Goal: Transaction & Acquisition: Subscribe to service/newsletter

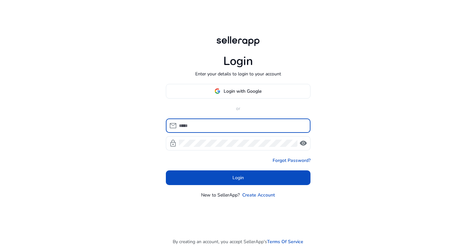
type input "**********"
click at [238, 178] on button "Login" at bounding box center [238, 178] width 145 height 15
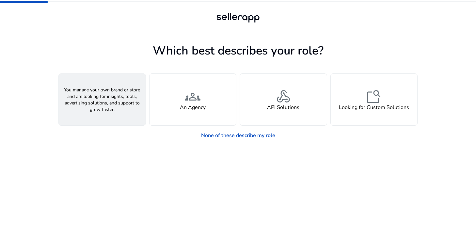
click at [129, 93] on div "person A Seller" at bounding box center [102, 100] width 87 height 52
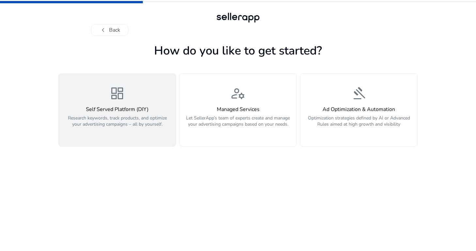
click at [121, 99] on span "dashboard" at bounding box center [117, 94] width 16 height 16
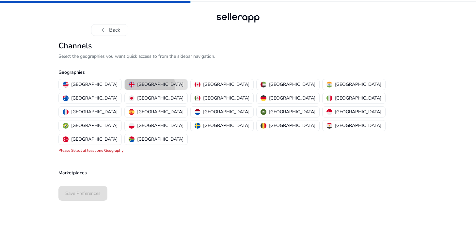
click at [137, 85] on p "[GEOGRAPHIC_DATA]" at bounding box center [160, 84] width 46 height 7
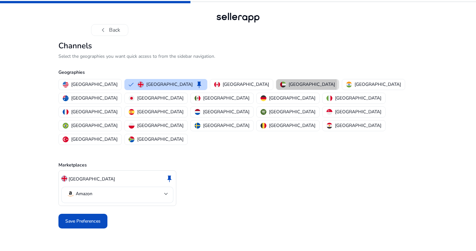
click at [289, 84] on p "[GEOGRAPHIC_DATA]" at bounding box center [312, 84] width 46 height 7
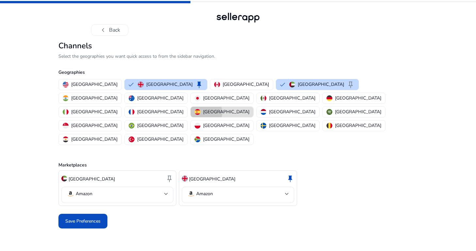
click at [208, 108] on p "[GEOGRAPHIC_DATA]" at bounding box center [226, 111] width 46 height 7
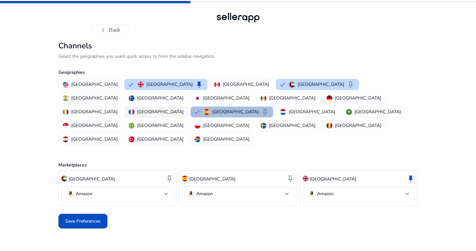
click at [172, 108] on p "[GEOGRAPHIC_DATA]" at bounding box center [160, 111] width 46 height 7
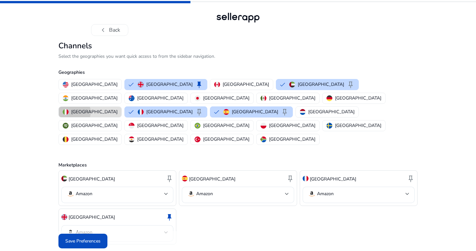
click at [118, 108] on p "[GEOGRAPHIC_DATA]" at bounding box center [94, 111] width 46 height 7
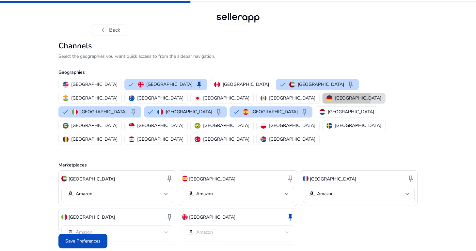
click at [335, 98] on p "[GEOGRAPHIC_DATA]" at bounding box center [358, 98] width 46 height 7
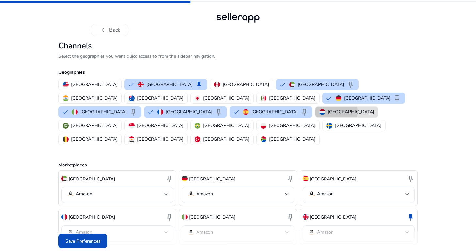
click at [328, 108] on p "[GEOGRAPHIC_DATA]" at bounding box center [351, 111] width 46 height 7
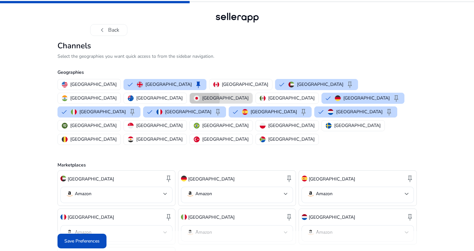
click at [249, 95] on p "[GEOGRAPHIC_DATA]" at bounding box center [225, 98] width 46 height 7
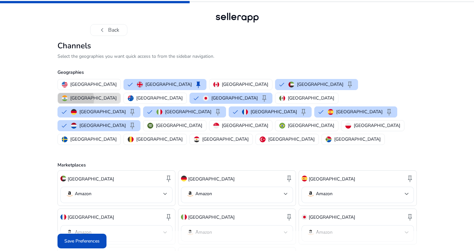
click at [117, 95] on p "[GEOGRAPHIC_DATA]" at bounding box center [93, 98] width 46 height 7
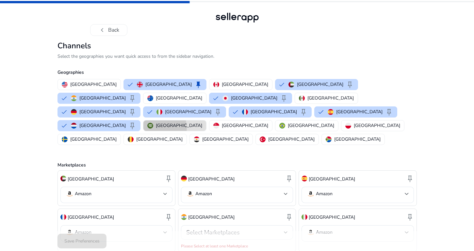
click at [156, 122] on p "[GEOGRAPHIC_DATA]" at bounding box center [179, 125] width 46 height 7
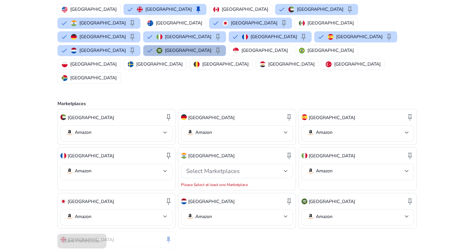
scroll to position [75, 0]
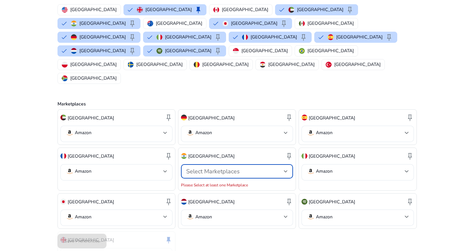
click at [286, 170] on div at bounding box center [286, 171] width 4 height 3
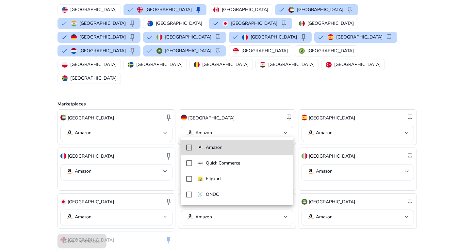
click at [188, 148] on mat-pseudo-checkbox at bounding box center [189, 148] width 6 height 6
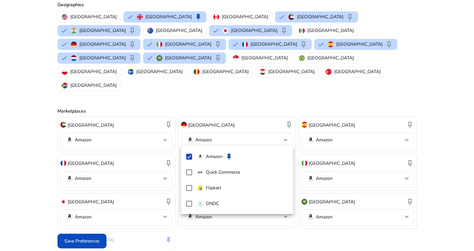
click at [327, 209] on div at bounding box center [237, 125] width 474 height 251
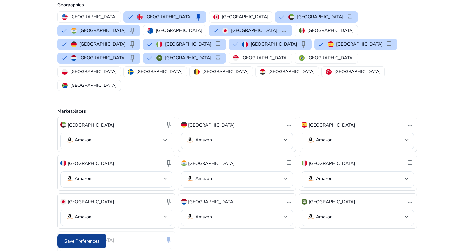
click at [82, 240] on span "Save Preferences" at bounding box center [81, 241] width 35 height 7
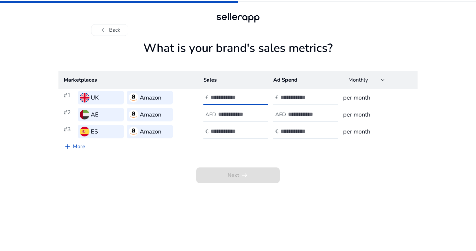
click at [236, 100] on input "number" at bounding box center [233, 97] width 44 height 7
type input "*"
click at [289, 96] on input "number" at bounding box center [303, 97] width 44 height 7
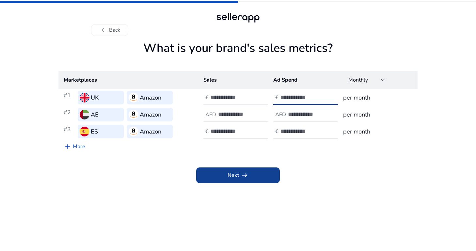
type input "*"
click at [234, 174] on span "Next arrow_right_alt" at bounding box center [238, 176] width 21 height 8
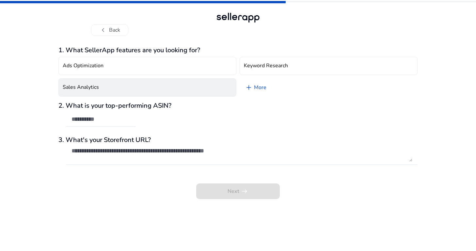
click at [207, 88] on button "Sales Analytics" at bounding box center [147, 87] width 178 height 18
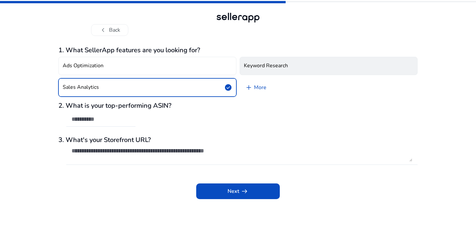
click at [253, 69] on h4 "Keyword Research" at bounding box center [266, 66] width 44 height 6
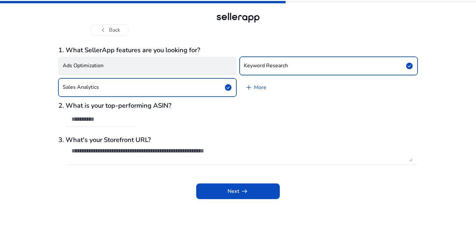
click at [232, 68] on button "Ads Optimization" at bounding box center [147, 66] width 178 height 18
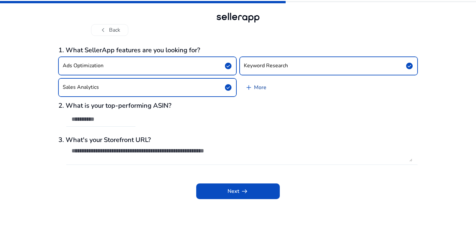
click at [250, 88] on span "add" at bounding box center [249, 88] width 8 height 8
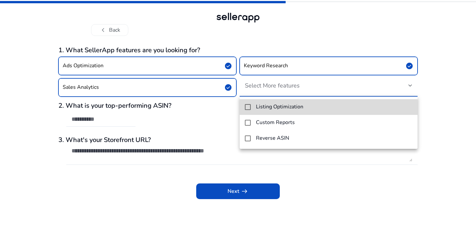
click at [248, 108] on mat-pseudo-checkbox at bounding box center [248, 107] width 6 height 6
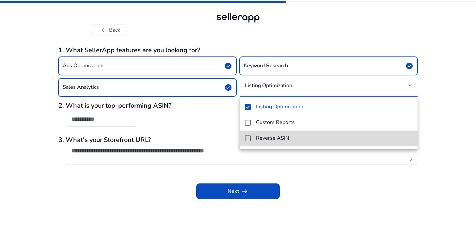
click at [245, 137] on mat-option "Reverse ASIN" at bounding box center [329, 139] width 178 height 16
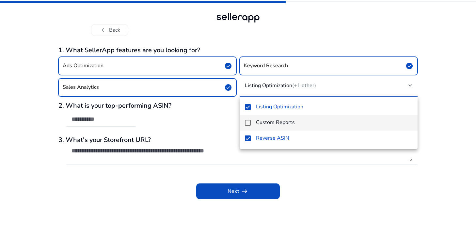
click at [248, 123] on mat-pseudo-checkbox at bounding box center [248, 123] width 6 height 6
click at [218, 122] on div at bounding box center [238, 125] width 476 height 251
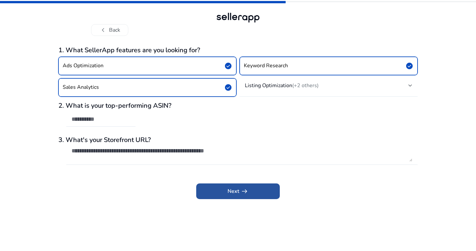
click at [232, 192] on span "Next arrow_right_alt" at bounding box center [238, 192] width 21 height 8
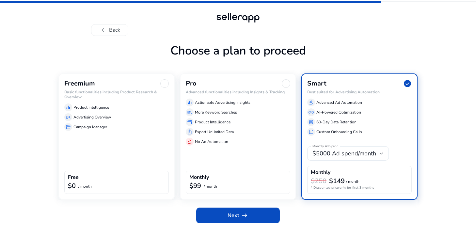
click at [106, 184] on div "$0 / month" at bounding box center [116, 186] width 97 height 8
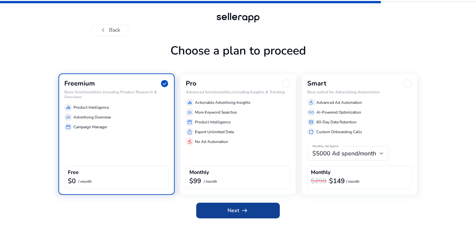
click at [223, 210] on span at bounding box center [238, 211] width 84 height 16
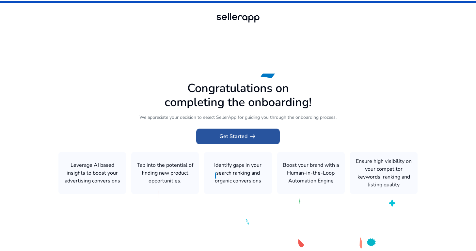
click at [238, 137] on span "Get Started arrow_right_alt" at bounding box center [238, 137] width 37 height 8
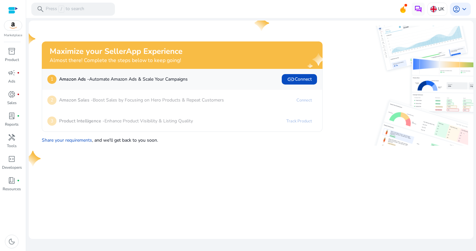
click at [179, 101] on p "Amazon Sales - Boost Sales by Focusing on Hero Products & Repeat Customers" at bounding box center [141, 100] width 165 height 7
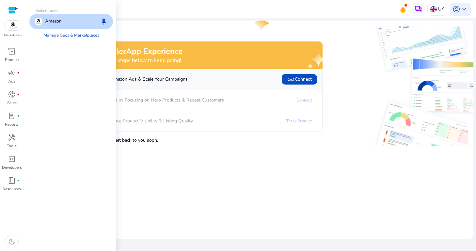
click at [12, 27] on img at bounding box center [13, 26] width 18 height 10
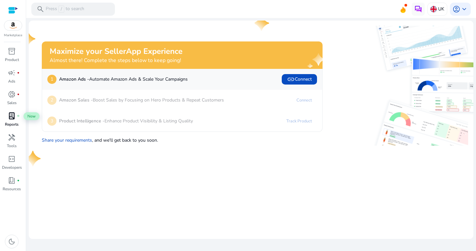
click at [12, 120] on span "lab_profile" at bounding box center [12, 116] width 8 height 8
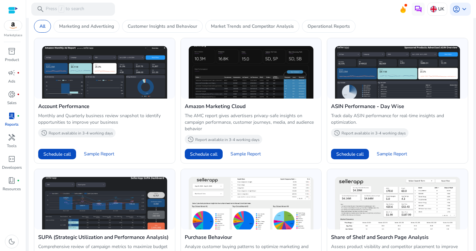
scroll to position [280, 0]
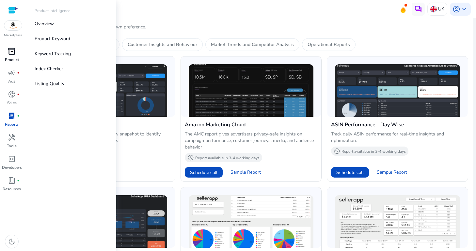
click at [15, 55] on span "inventory_2" at bounding box center [12, 51] width 8 height 8
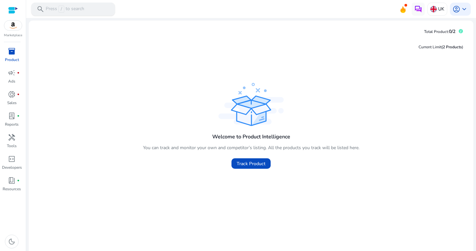
click at [77, 9] on p "Press / to search" at bounding box center [65, 9] width 39 height 7
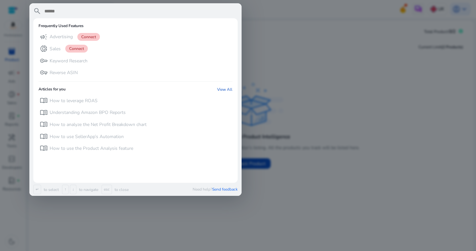
click at [305, 81] on div at bounding box center [238, 125] width 476 height 251
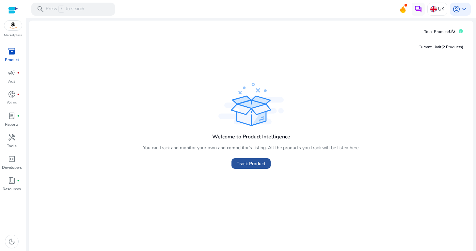
click at [251, 165] on span "Track Product" at bounding box center [251, 163] width 29 height 7
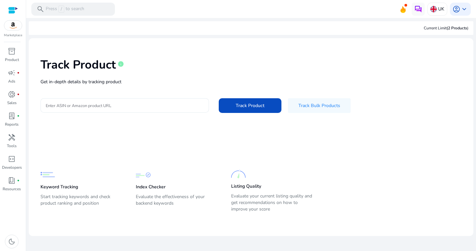
click at [90, 106] on input "Enter ASIN or Amazon product URL" at bounding box center [125, 105] width 158 height 7
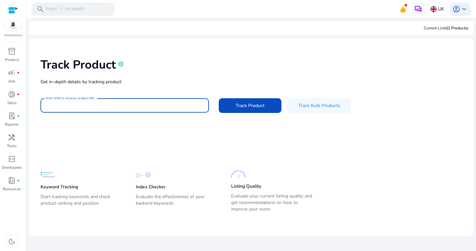
paste input "**********"
type input "**********"
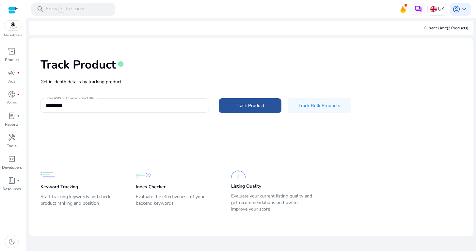
click at [245, 105] on span "Track Product" at bounding box center [250, 105] width 29 height 7
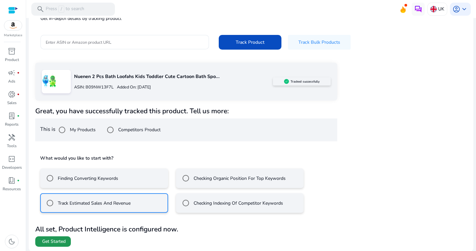
click at [56, 240] on span "Get Started" at bounding box center [54, 241] width 24 height 7
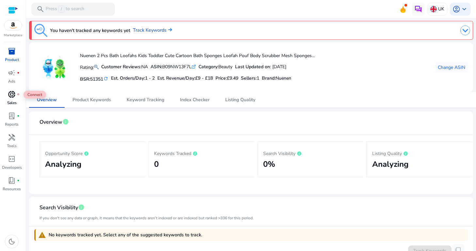
click at [12, 96] on span "donut_small" at bounding box center [12, 94] width 8 height 8
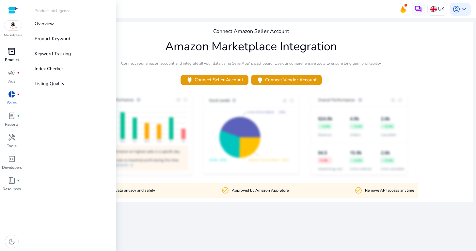
click at [13, 52] on span "inventory_2" at bounding box center [12, 51] width 8 height 8
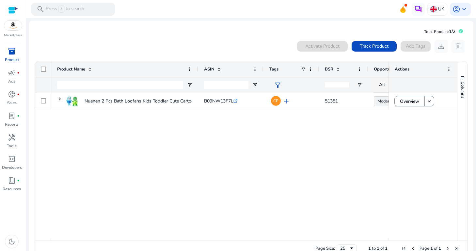
click at [126, 25] on mat-card "Total Product: 1/2 0 products selected Activate Product Track Product Add Tags …" at bounding box center [251, 143] width 445 height 245
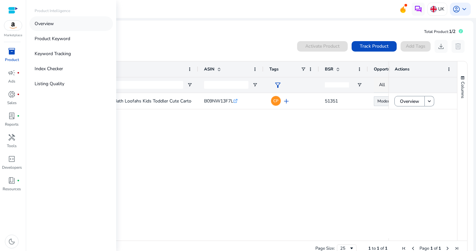
click at [46, 23] on p "Overview" at bounding box center [44, 23] width 19 height 7
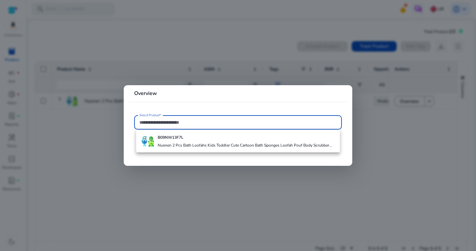
paste input "**********"
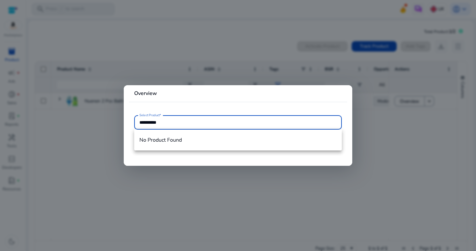
type input "**********"
click at [118, 154] on div at bounding box center [238, 125] width 476 height 251
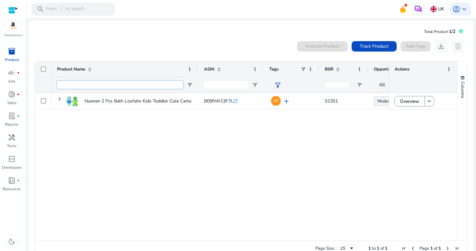
click at [75, 87] on input "Product Name Filter Input" at bounding box center [120, 85] width 126 height 8
paste input "**********"
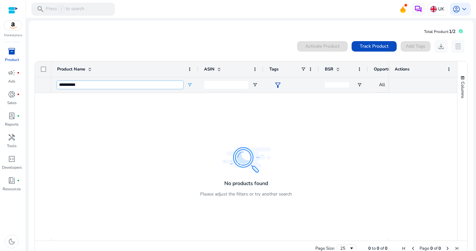
type input "**********"
click at [372, 46] on span "Track Product" at bounding box center [374, 46] width 29 height 7
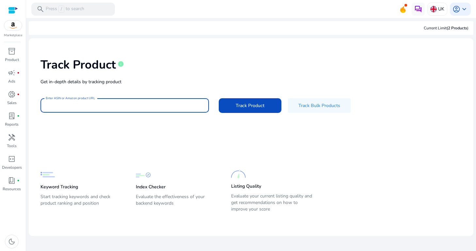
click at [110, 106] on input "Enter ASIN or Amazon product URL" at bounding box center [125, 105] width 158 height 7
paste input "**********"
type input "**********"
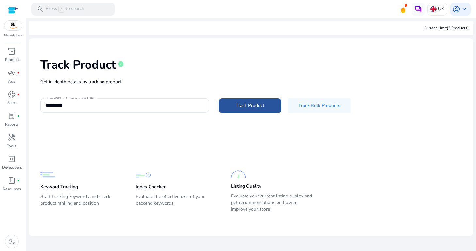
click at [257, 110] on span at bounding box center [250, 106] width 63 height 16
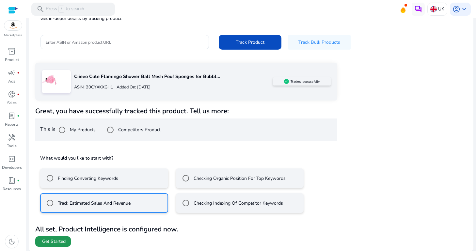
click at [57, 240] on span "Get Started" at bounding box center [54, 241] width 24 height 7
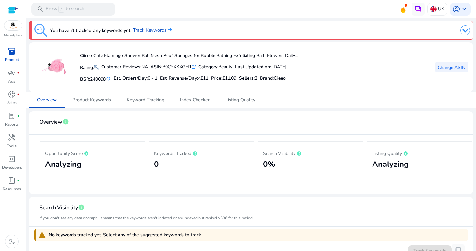
click at [445, 66] on span "Change ASIN" at bounding box center [451, 67] width 27 height 7
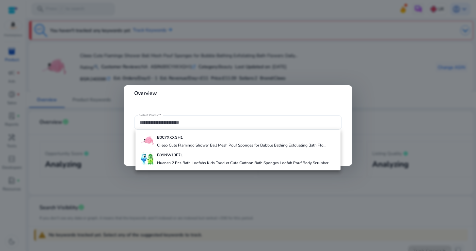
click at [376, 87] on div at bounding box center [238, 125] width 476 height 251
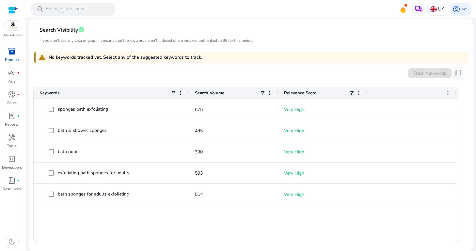
scroll to position [174, 0]
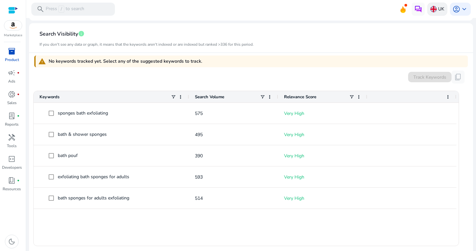
click at [438, 11] on p "UK" at bounding box center [441, 8] width 6 height 11
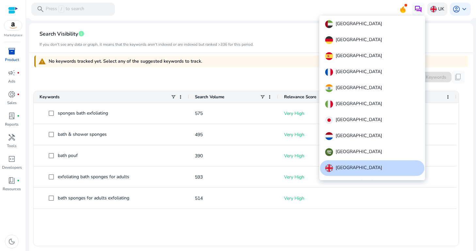
scroll to position [8, 0]
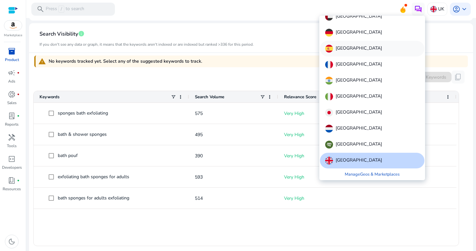
click at [348, 48] on div "[GEOGRAPHIC_DATA]" at bounding box center [372, 49] width 105 height 16
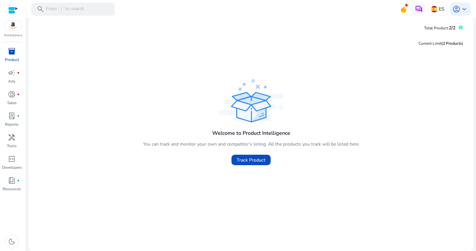
scroll to position [4, 0]
click at [435, 11] on img at bounding box center [434, 9] width 7 height 7
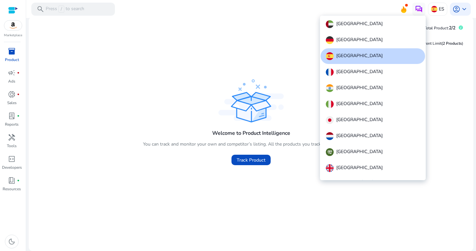
scroll to position [8, 0]
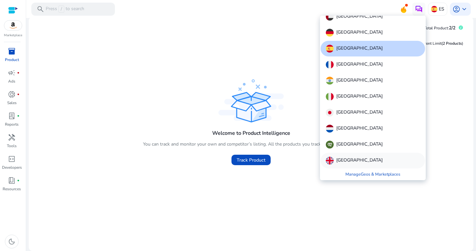
click at [345, 159] on p "[GEOGRAPHIC_DATA]" at bounding box center [359, 161] width 46 height 8
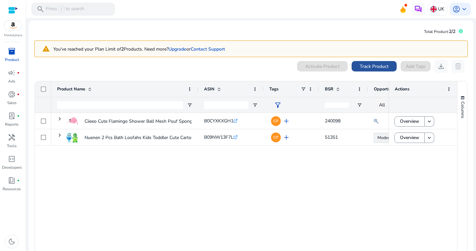
click at [376, 65] on span "Track Product" at bounding box center [374, 66] width 29 height 7
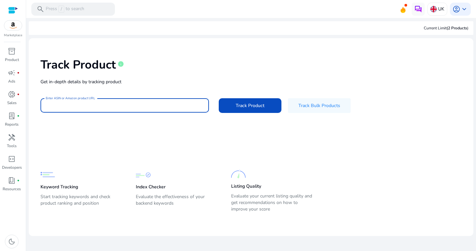
click at [143, 107] on input "Enter ASIN or Amazon product URL" at bounding box center [125, 105] width 158 height 7
paste input "**********"
type input "**********"
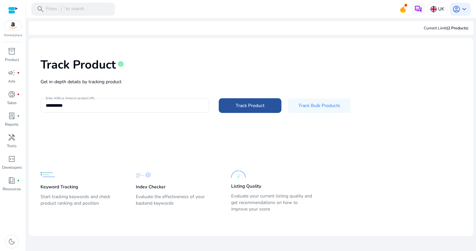
click at [237, 106] on span "Track Product" at bounding box center [250, 105] width 29 height 7
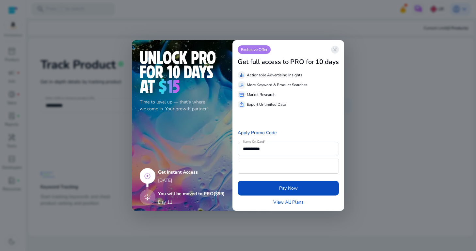
click at [336, 50] on span "close" at bounding box center [335, 49] width 5 height 5
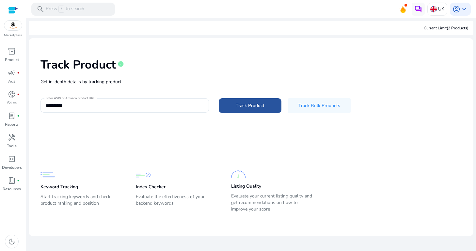
click at [252, 104] on span "Track Product" at bounding box center [250, 105] width 29 height 7
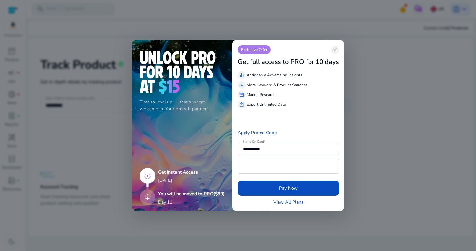
click at [339, 48] on div "Exclusive Offer close" at bounding box center [288, 49] width 101 height 8
click at [339, 48] on app-icon "close" at bounding box center [335, 50] width 8 height 8
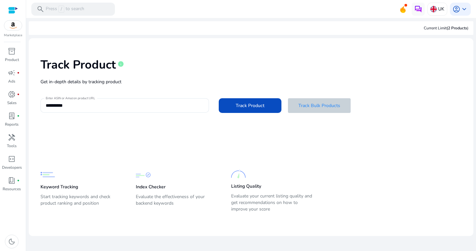
click at [321, 106] on span "Track Bulk Products" at bounding box center [320, 105] width 42 height 7
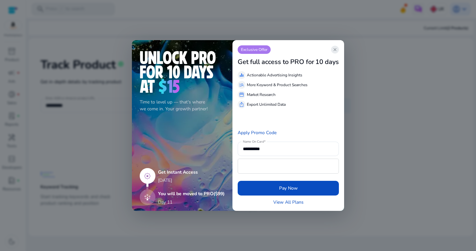
click at [338, 52] on span "close" at bounding box center [335, 49] width 5 height 5
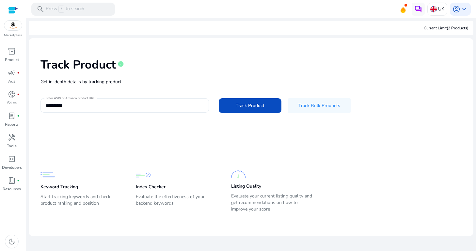
click at [147, 106] on input "**********" at bounding box center [125, 105] width 158 height 7
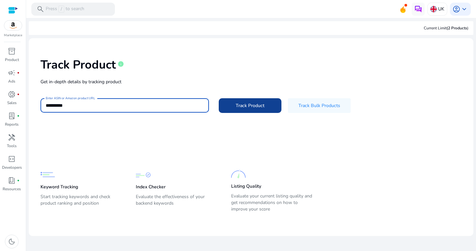
click at [247, 107] on span "Track Product" at bounding box center [250, 105] width 29 height 7
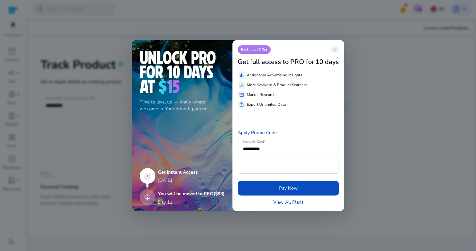
click at [289, 202] on link "View All Plans" at bounding box center [288, 202] width 30 height 7
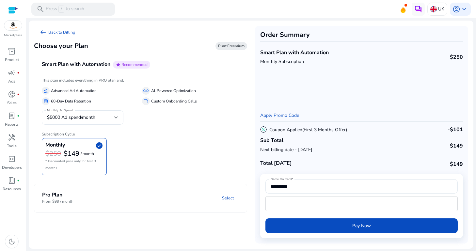
click at [154, 198] on mat-panel-description "Select" at bounding box center [179, 198] width 136 height 12
